Goal: Browse casually

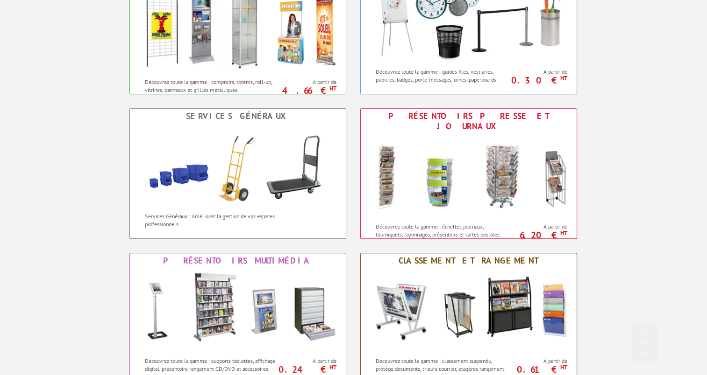
scroll to position [560, 0]
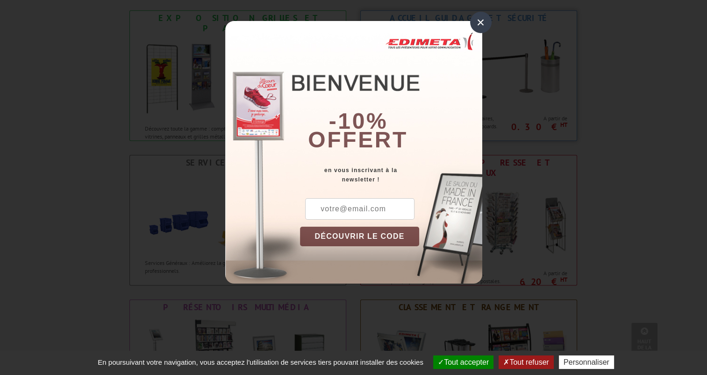
click at [479, 21] on div "×" at bounding box center [480, 22] width 21 height 21
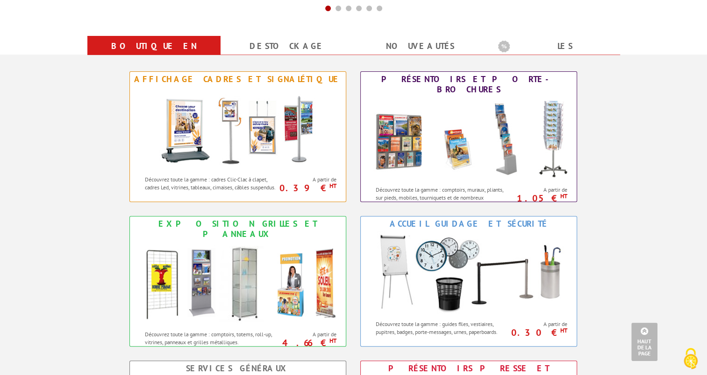
scroll to position [327, 0]
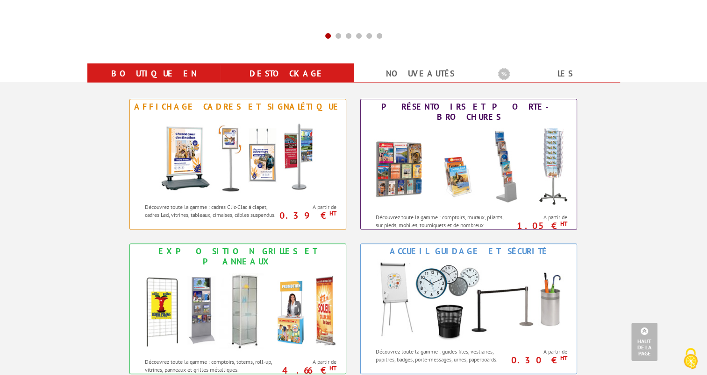
click at [279, 73] on link "Destockage" at bounding box center [287, 73] width 111 height 17
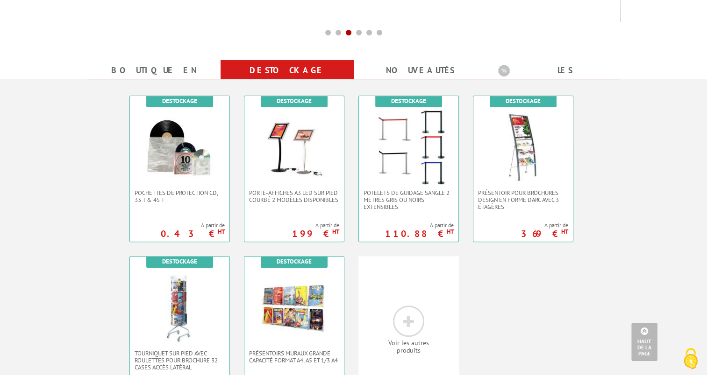
scroll to position [280, 0]
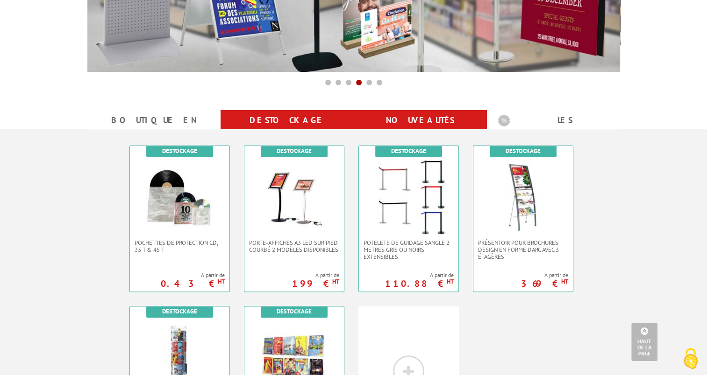
drag, startPoint x: 409, startPoint y: 121, endPoint x: 374, endPoint y: 123, distance: 35.1
click at [409, 121] on link "nouveautés" at bounding box center [420, 120] width 111 height 17
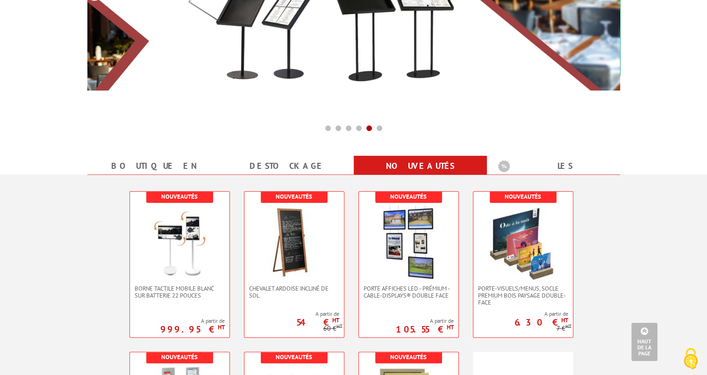
scroll to position [187, 0]
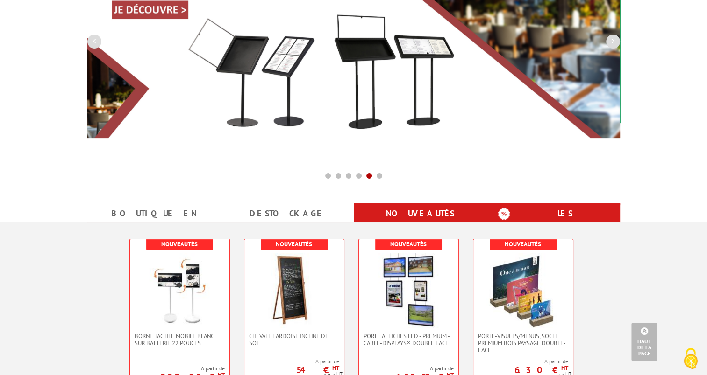
click at [566, 214] on b "Les promotions" at bounding box center [556, 214] width 117 height 19
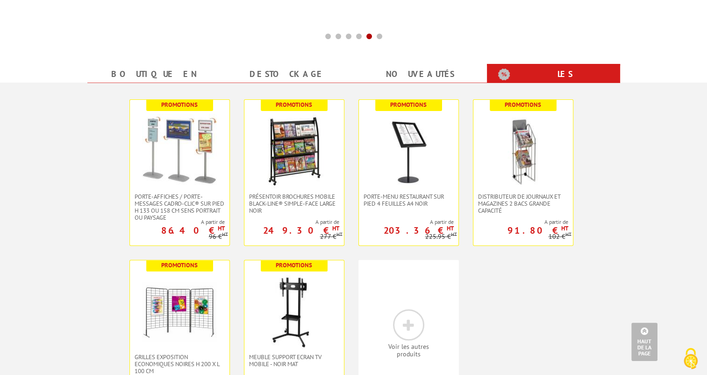
scroll to position [327, 0]
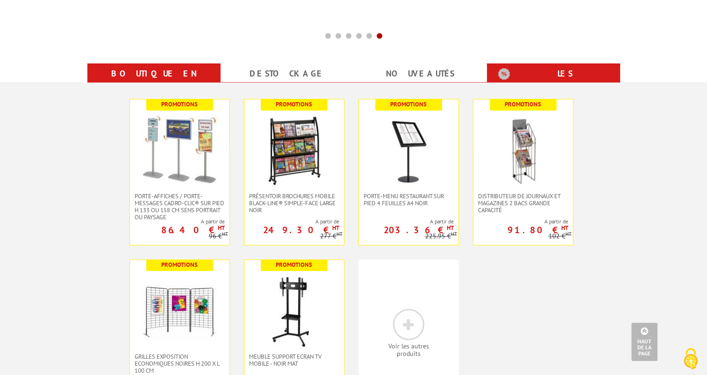
click at [172, 78] on link "Boutique en ligne" at bounding box center [154, 82] width 111 height 34
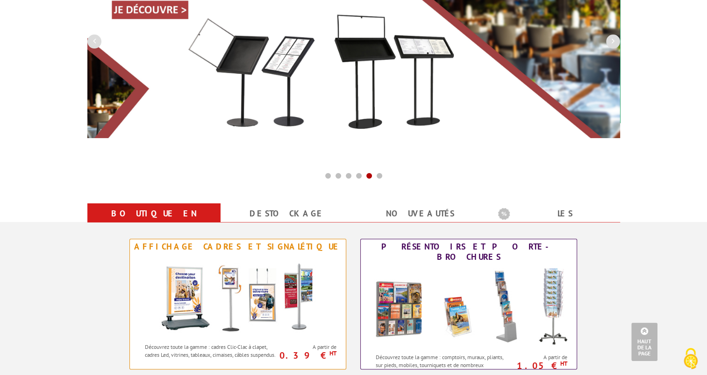
scroll to position [233, 0]
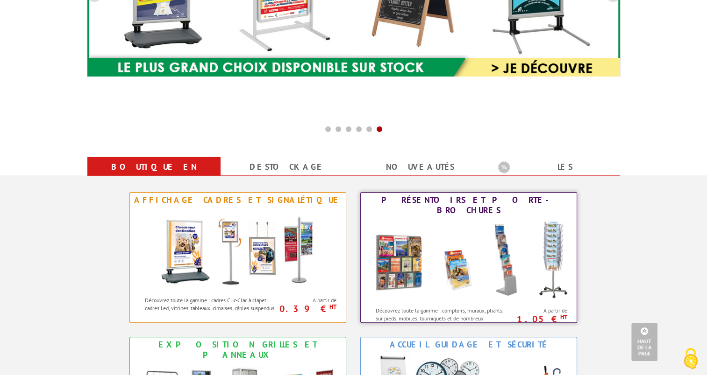
click at [427, 223] on img at bounding box center [468, 260] width 205 height 84
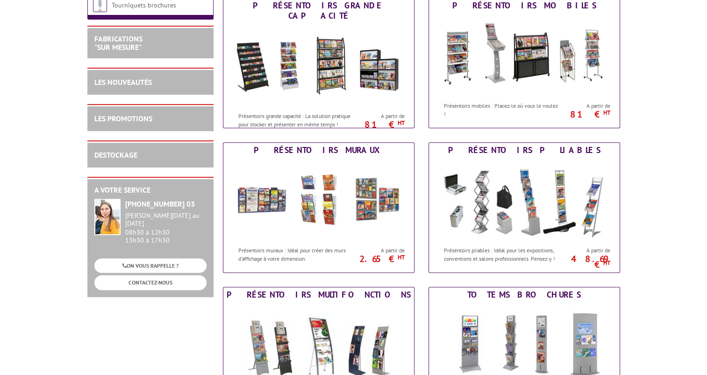
scroll to position [280, 0]
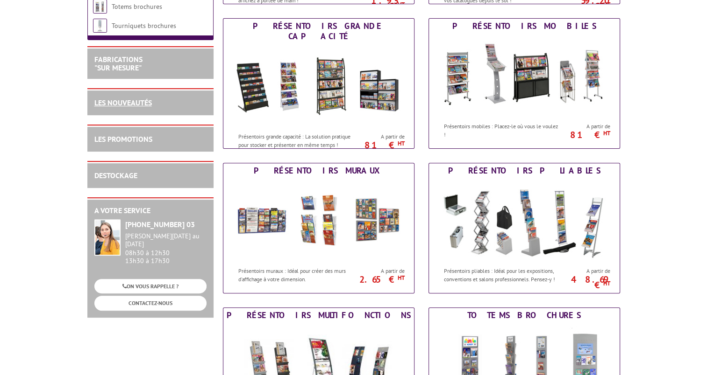
click at [131, 100] on link "LES NOUVEAUTÉS" at bounding box center [122, 102] width 57 height 9
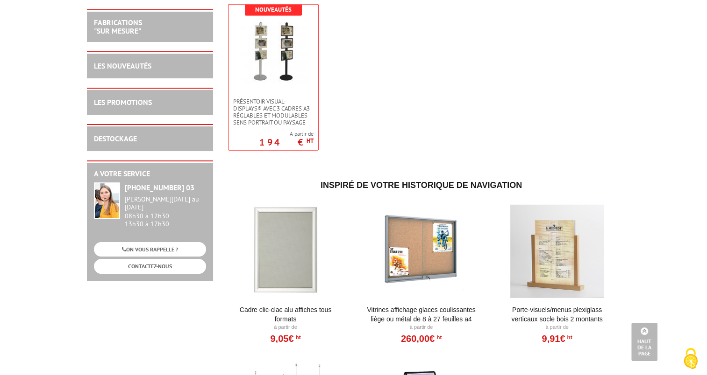
scroll to position [2615, 0]
